Goal: Transaction & Acquisition: Subscribe to service/newsletter

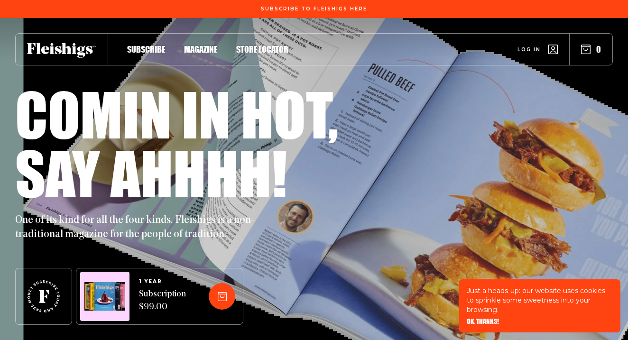
click at [199, 45] on span "Magazine" at bounding box center [200, 39] width 33 height 10
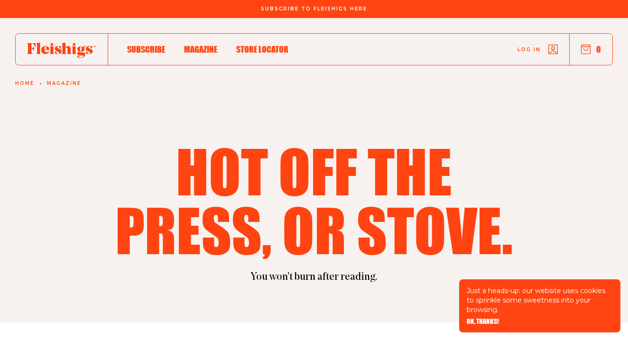
click at [255, 45] on span "Store locator" at bounding box center [262, 39] width 52 height 10
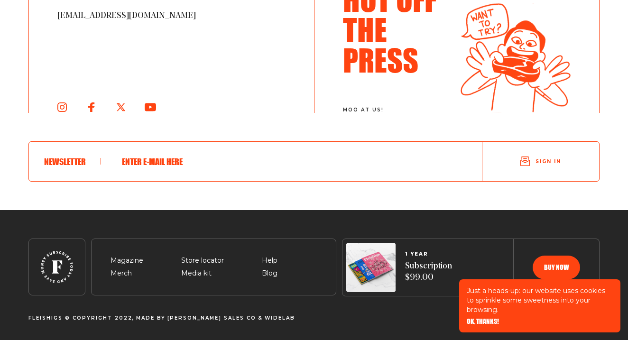
scroll to position [989, 0]
click at [127, 268] on span "Merch" at bounding box center [121, 262] width 21 height 11
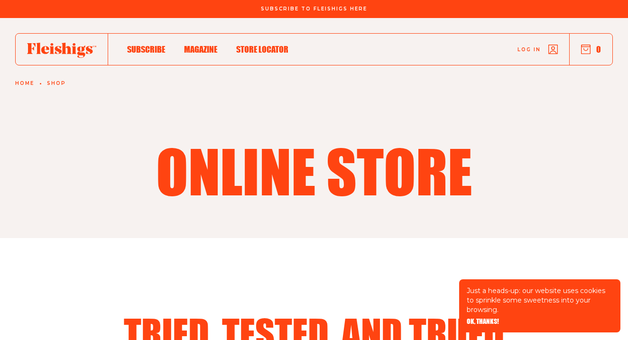
click at [149, 45] on span "Subscribe" at bounding box center [146, 39] width 38 height 10
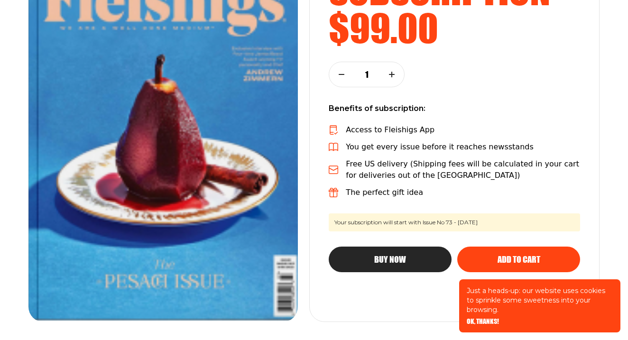
scroll to position [199, 0]
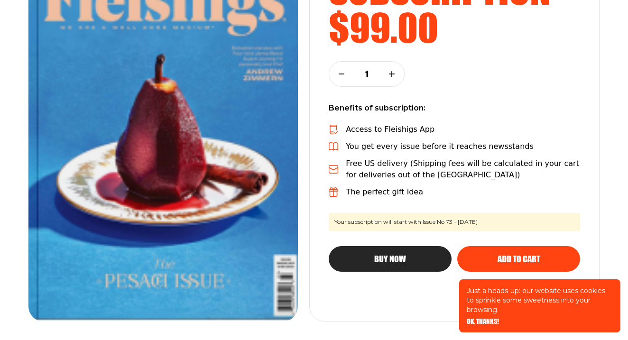
click at [402, 255] on span "Buy Now" at bounding box center [390, 250] width 32 height 9
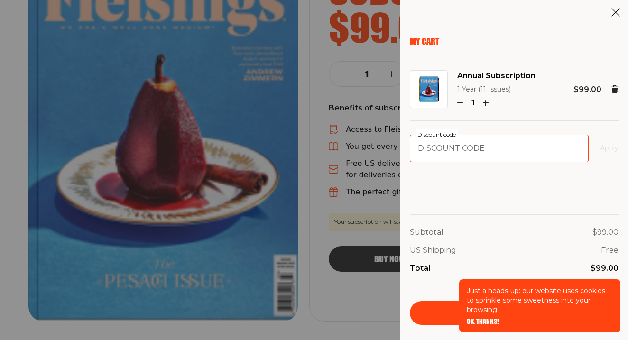
click at [464, 151] on input "Discount code" at bounding box center [499, 149] width 179 height 28
type input "KSO"
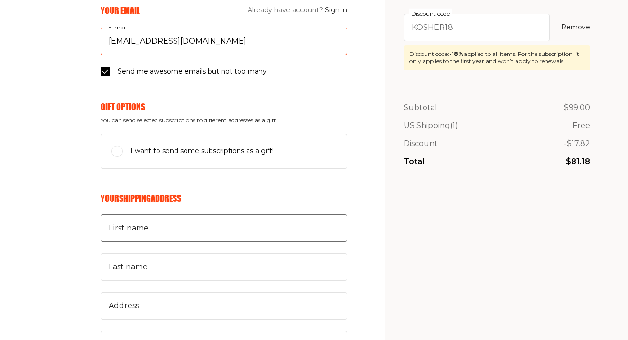
scroll to position [177, 0]
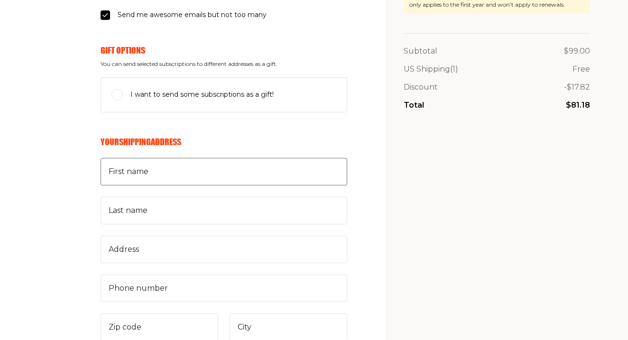
type input "[EMAIL_ADDRESS][DOMAIN_NAME]"
type input "[PERSON_NAME]"
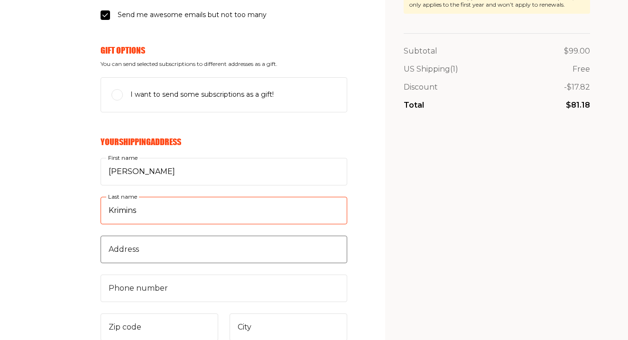
type input "Krimins"
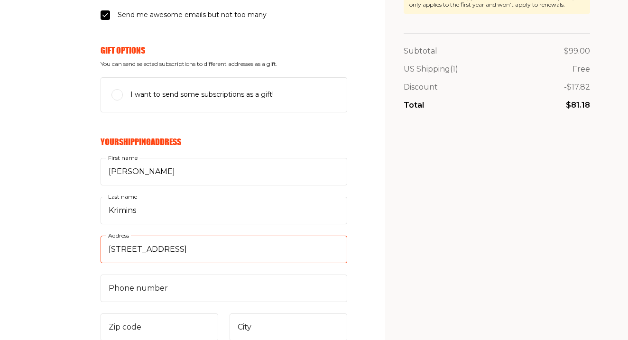
type input "[STREET_ADDRESS]"
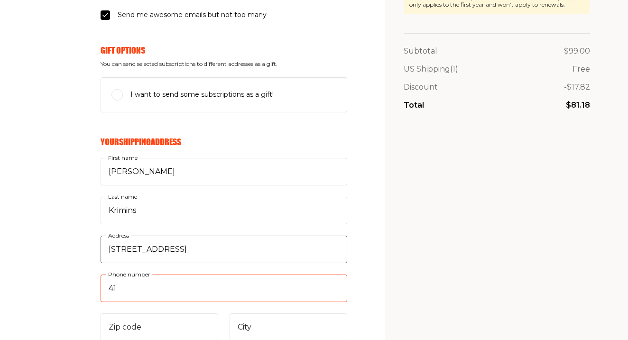
type input "410"
type input "443"
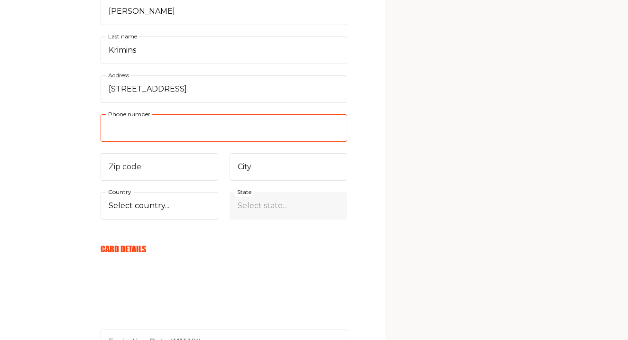
scroll to position [344, 0]
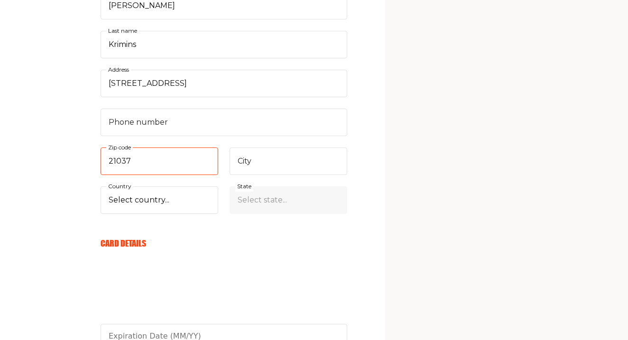
type input "21037"
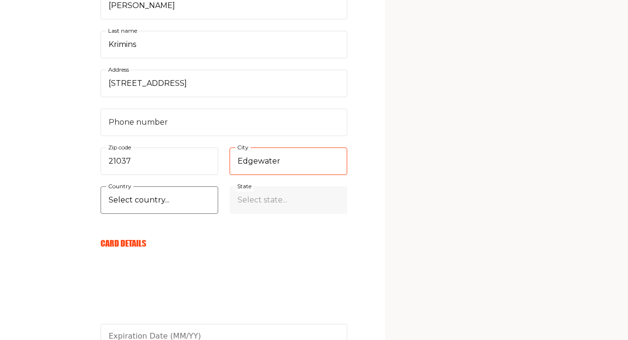
type input "Edgewater"
select select "US"
select select "[US_STATE]"
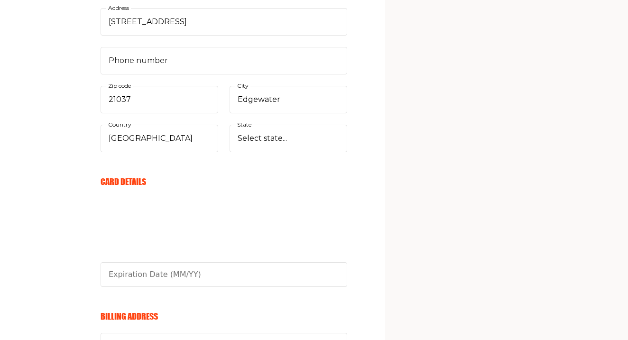
scroll to position [406, 0]
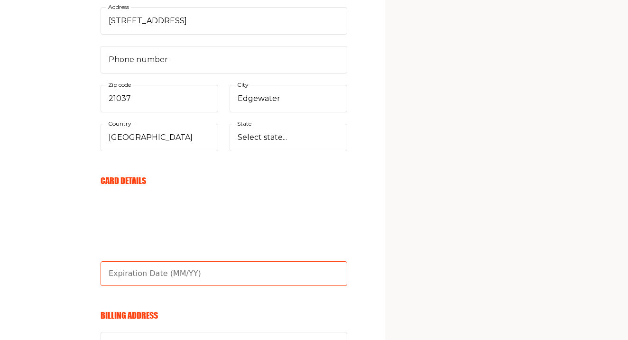
click at [181, 272] on input "text" at bounding box center [224, 273] width 247 height 25
type input "10/27"
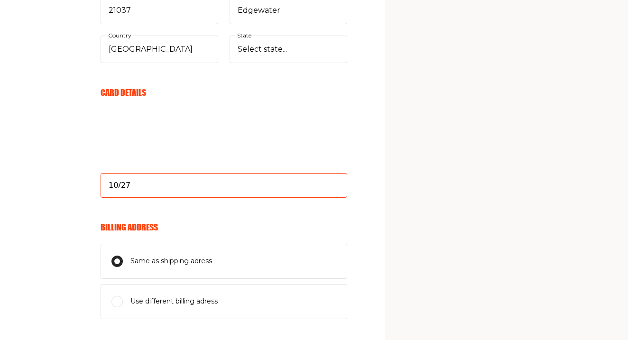
scroll to position [516, 0]
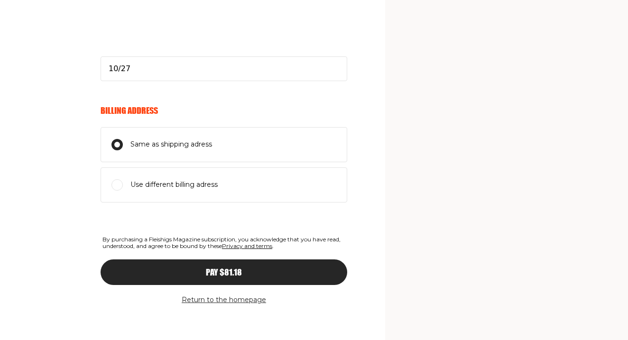
click at [217, 268] on span "Pay $81.18" at bounding box center [224, 264] width 36 height 9
click at [223, 265] on span "Pay $81.18" at bounding box center [224, 264] width 36 height 9
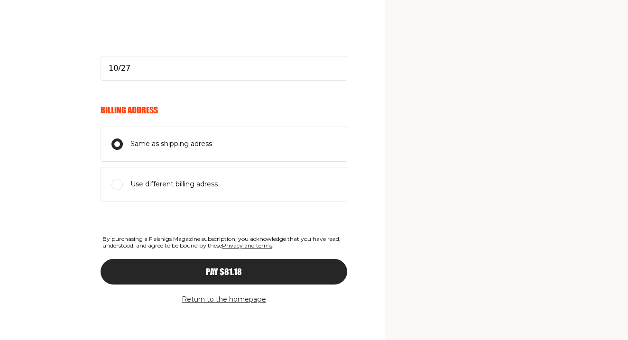
scroll to position [611, 0]
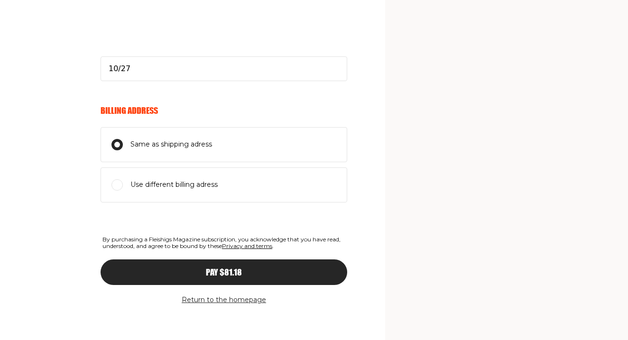
type input "4434405432"
click at [279, 278] on button "Pay $81.18" at bounding box center [224, 273] width 247 height 26
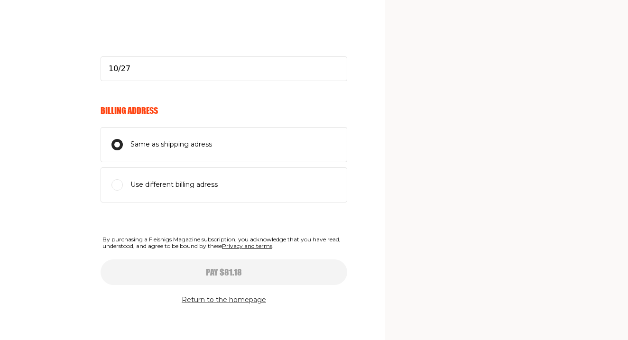
select select
type input "10/27"
